Goal: Ask a question

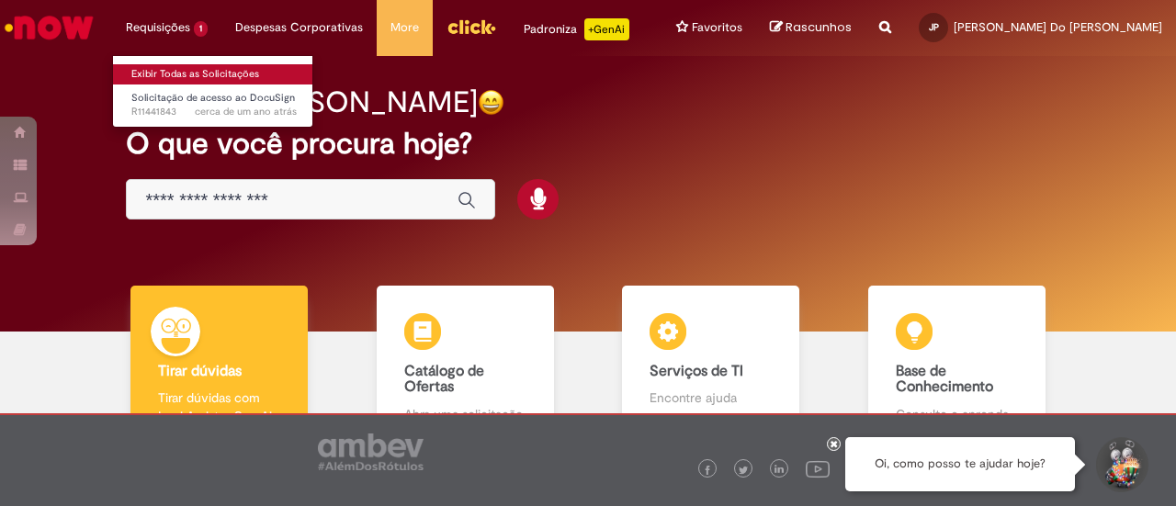
click at [160, 73] on link "Exibir Todas as Solicitações" at bounding box center [214, 74] width 202 height 20
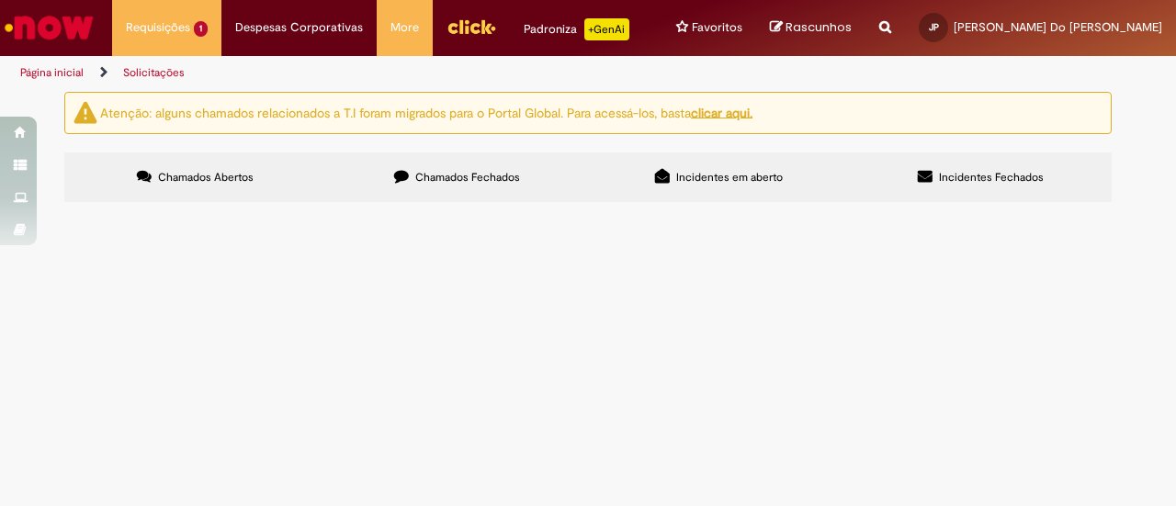
click at [742, 118] on u "clicar aqui." at bounding box center [722, 112] width 62 height 17
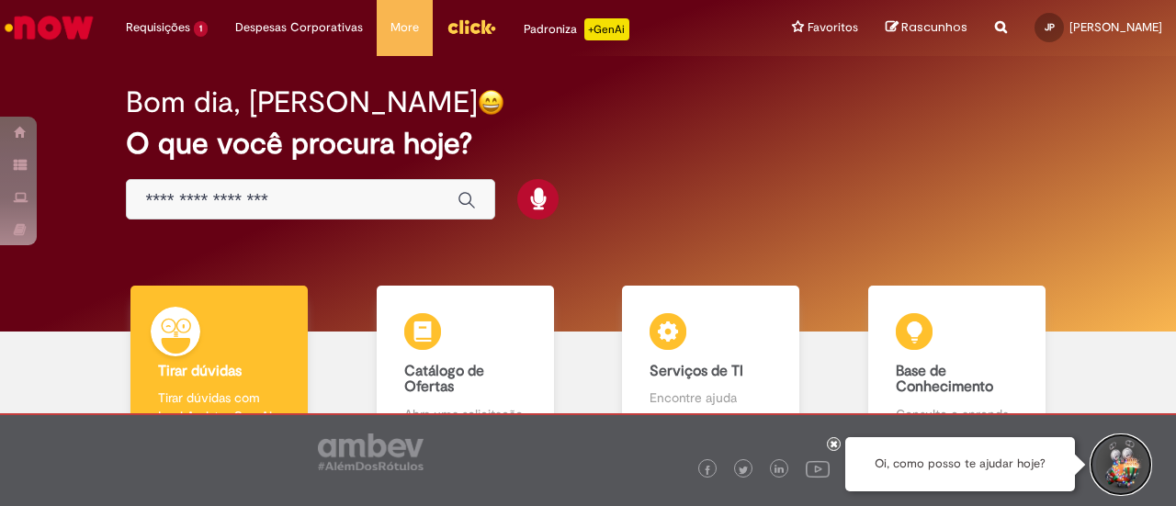
click at [1137, 469] on button "Iniciar Conversa de Suporte" at bounding box center [1120, 464] width 55 height 55
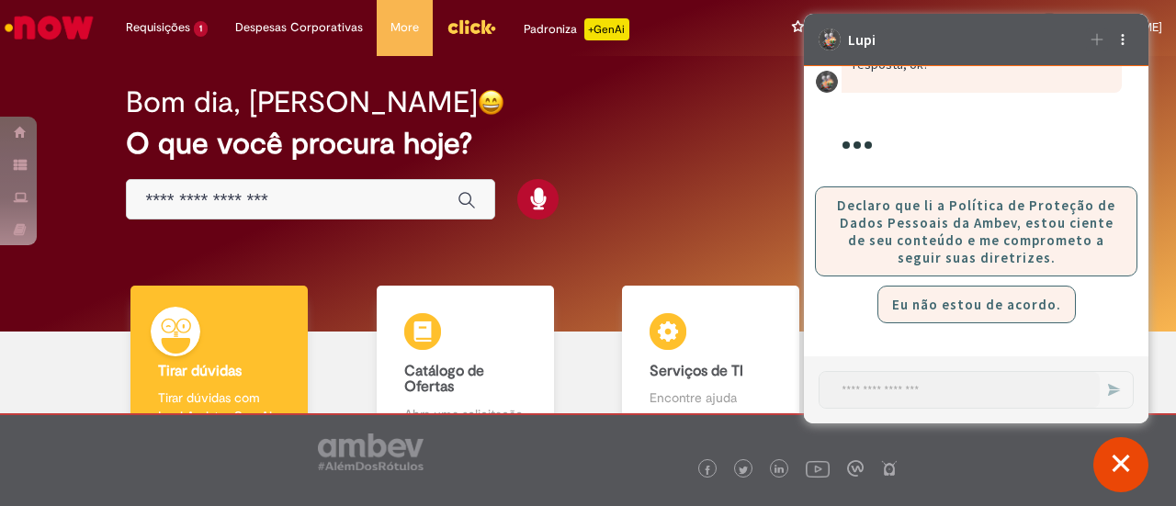
scroll to position [4250, 0]
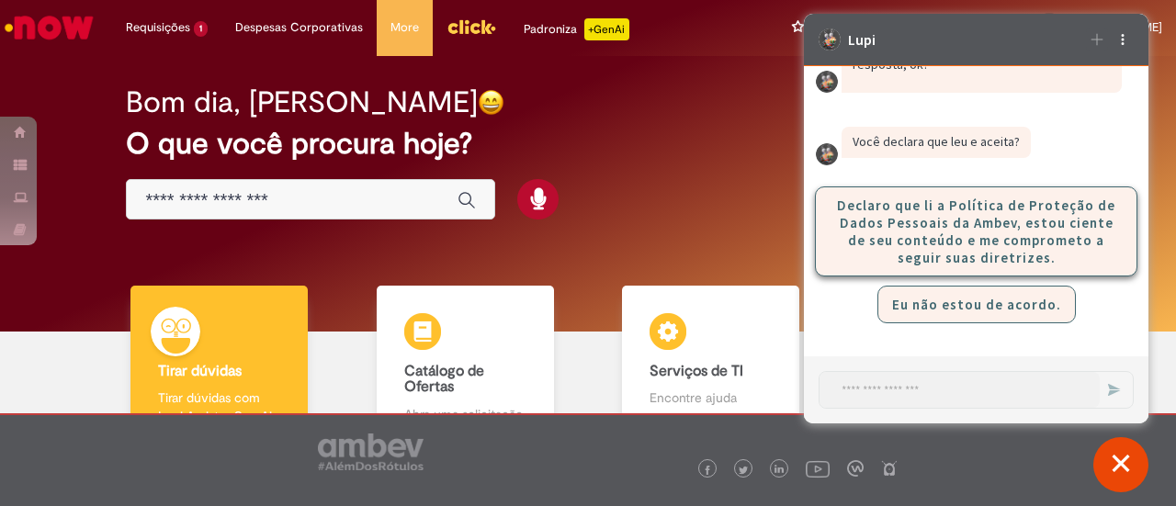
click at [1003, 222] on button "Declaro que li a Política de Proteção de Dados Pessoais da Ambev, estou ciente …" at bounding box center [976, 231] width 322 height 90
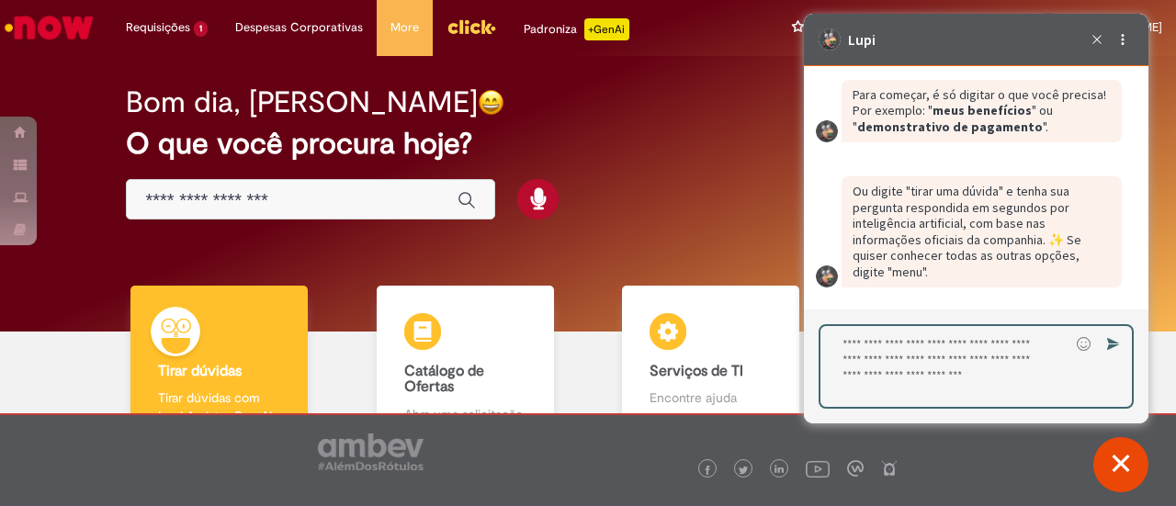
scroll to position [4521, 0]
click at [1006, 367] on textarea "Digite sua resposta aqui e pressione Enter para enviar" at bounding box center [944, 366] width 249 height 81
click at [1003, 358] on textarea "Digite sua resposta aqui e pressione Enter para enviar" at bounding box center [944, 366] width 249 height 81
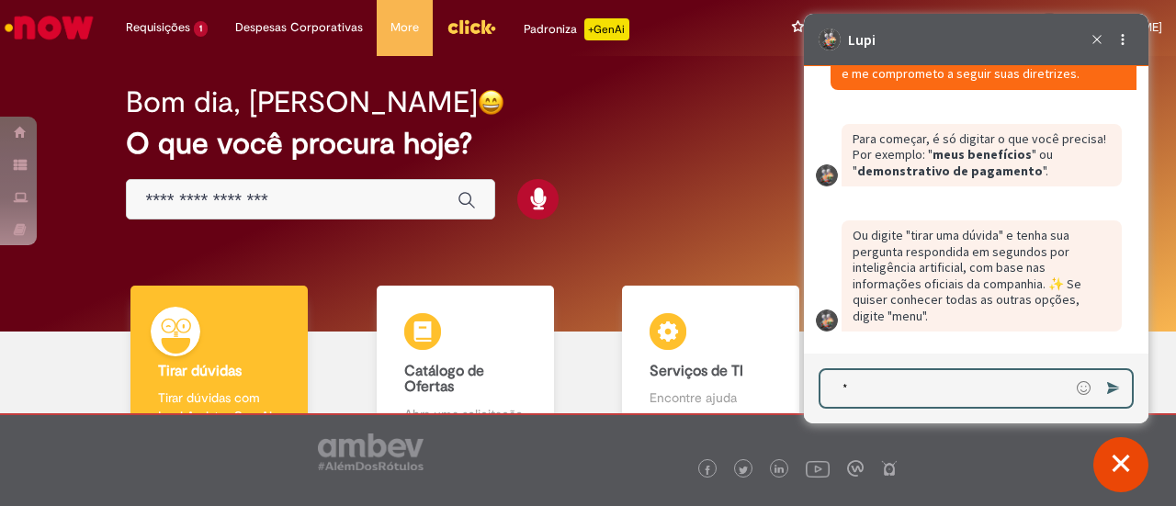
scroll to position [4477, 0]
type textarea "**********"
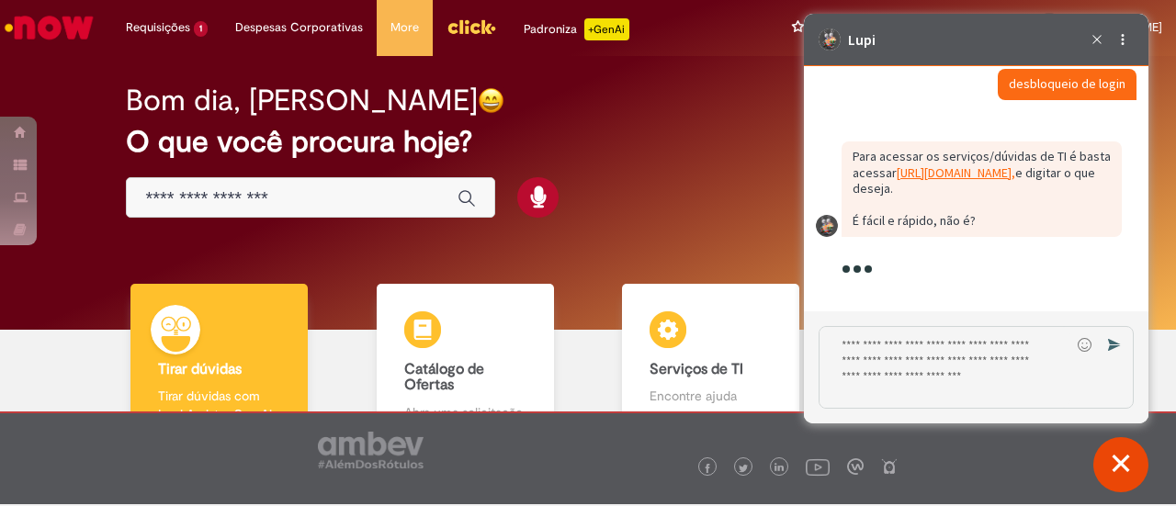
scroll to position [4788, 0]
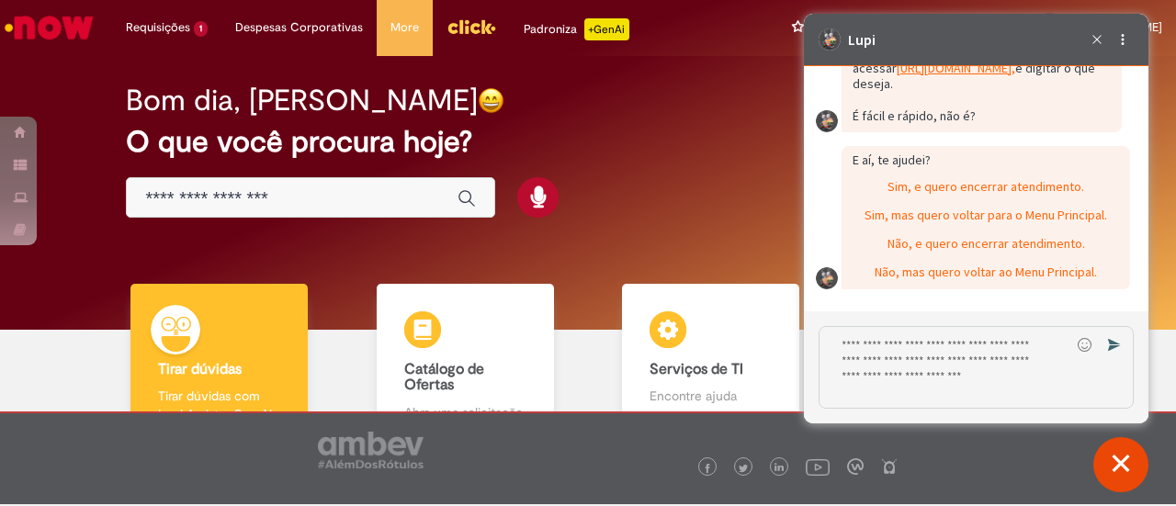
click at [974, 176] on div "Sim, e quero encerrar atendimento." at bounding box center [985, 189] width 285 height 28
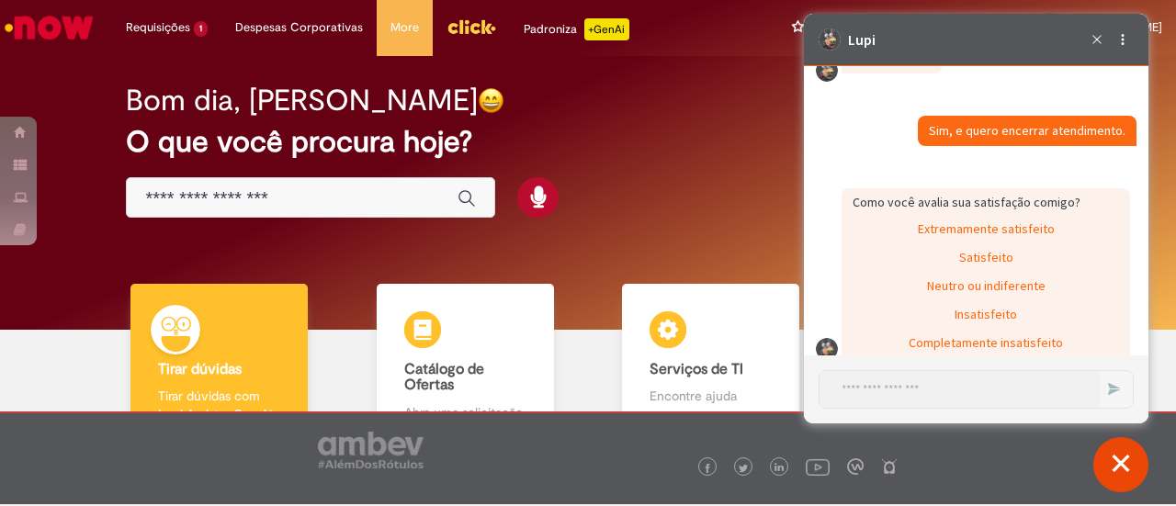
scroll to position [4709, 0]
